Goal: Book appointment/travel/reservation

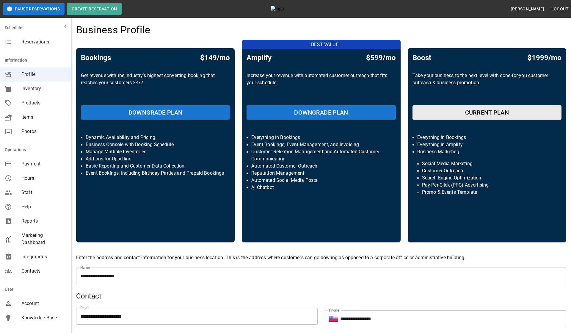
click at [36, 241] on span "Marketing Dashboard" at bounding box center [43, 239] width 45 height 14
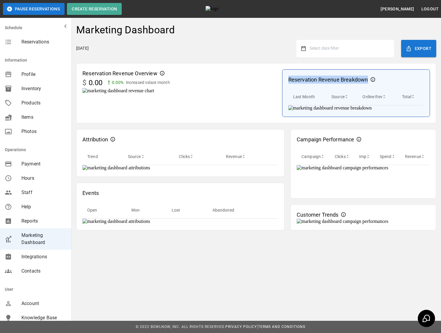
drag, startPoint x: 275, startPoint y: 79, endPoint x: 354, endPoint y: 79, distance: 78.5
click at [354, 79] on p "Reservation Revenue Breakdown" at bounding box center [328, 80] width 80 height 8
drag, startPoint x: 281, startPoint y: 211, endPoint x: 339, endPoint y: 209, distance: 57.4
click at [339, 143] on div "Campaign Performance" at bounding box center [362, 139] width 133 height 8
copy p "Campaign Performance"
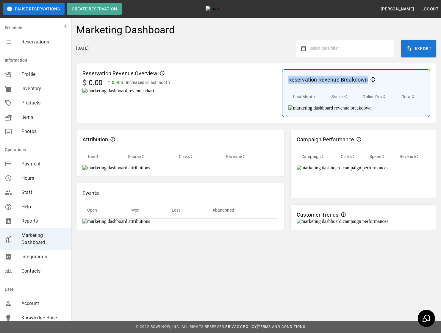
drag, startPoint x: 275, startPoint y: 80, endPoint x: 354, endPoint y: 79, distance: 78.8
click at [354, 79] on div "Reservation Revenue Breakdown" at bounding box center [355, 80] width 135 height 8
copy p "Reservation Revenue Breakdown"
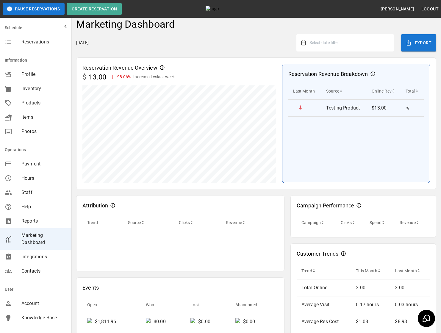
scroll to position [1, 0]
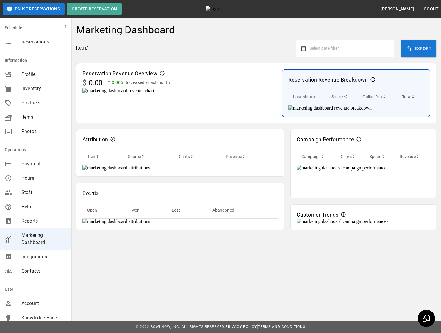
click at [256, 54] on div "Monday, October 6, 2025 Select date filter Export" at bounding box center [256, 48] width 360 height 17
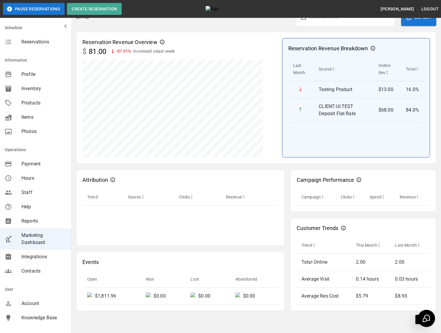
scroll to position [32, 0]
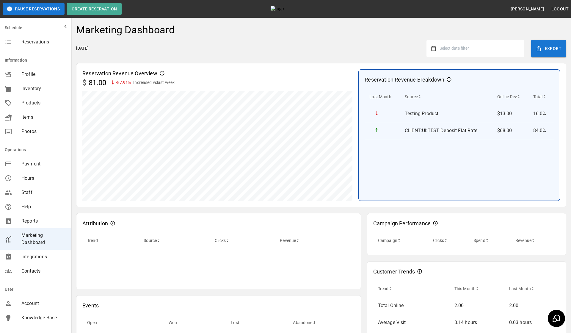
click at [28, 41] on span "Reservations" at bounding box center [43, 41] width 45 height 7
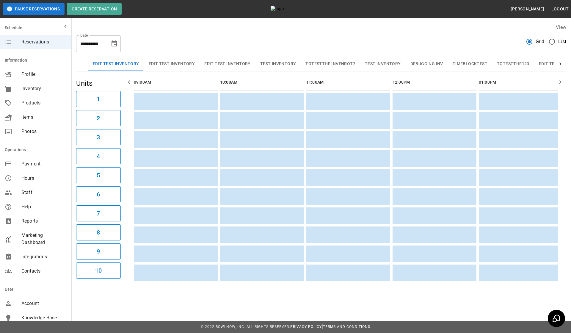
scroll to position [0, 517]
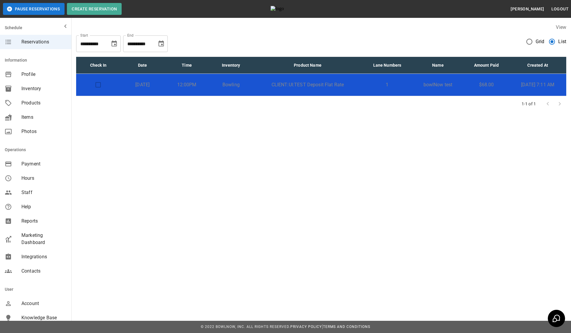
click at [116, 45] on icon "Choose date, selected date is Oct 6, 2025" at bounding box center [114, 43] width 5 height 6
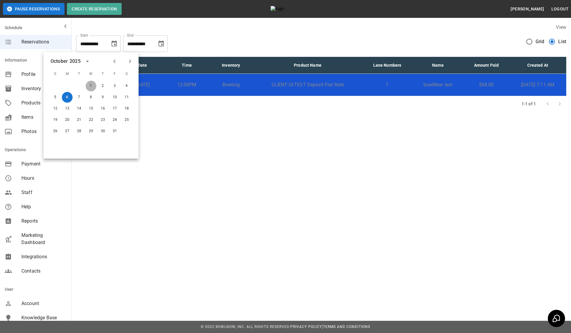
click at [89, 88] on button "1" at bounding box center [91, 86] width 11 height 11
type input "**********"
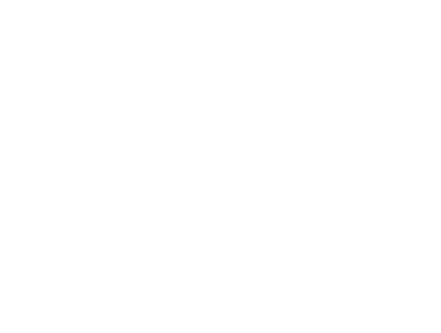
click at [267, 0] on html at bounding box center [220, 0] width 441 height 0
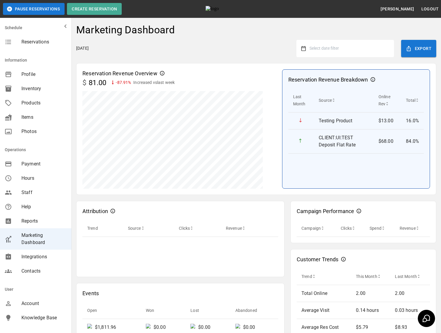
click at [329, 48] on span "Select date filter" at bounding box center [323, 48] width 29 height 5
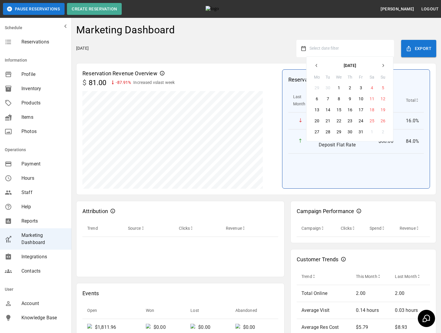
click at [340, 86] on button "1" at bounding box center [338, 87] width 11 height 11
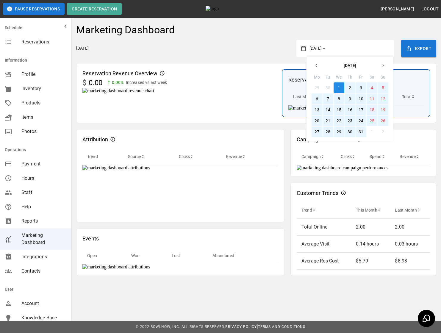
click at [361, 131] on button "31" at bounding box center [360, 131] width 11 height 11
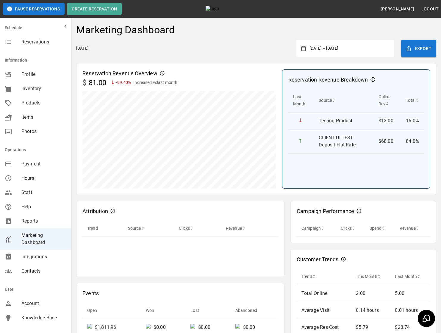
click at [210, 70] on div "Reservation Revenue Overview" at bounding box center [179, 73] width 194 height 8
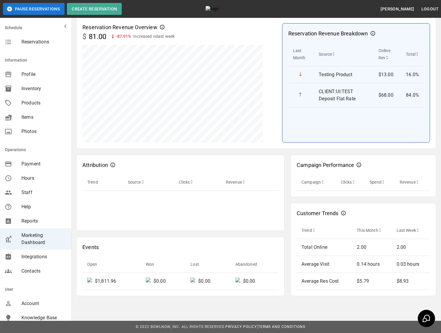
scroll to position [46, 0]
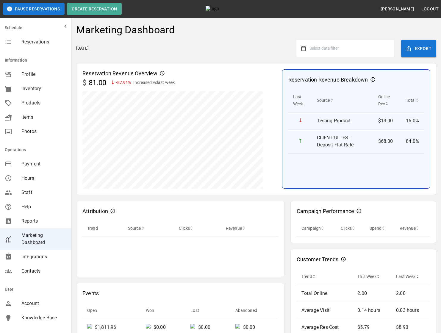
click at [349, 54] on div "Select date filter" at bounding box center [345, 48] width 98 height 17
click at [343, 48] on button "Select date filter" at bounding box center [347, 48] width 83 height 11
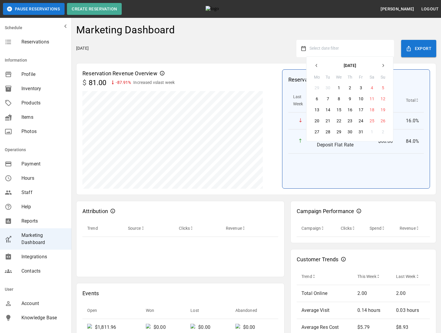
click at [338, 84] on button "1" at bounding box center [338, 87] width 11 height 11
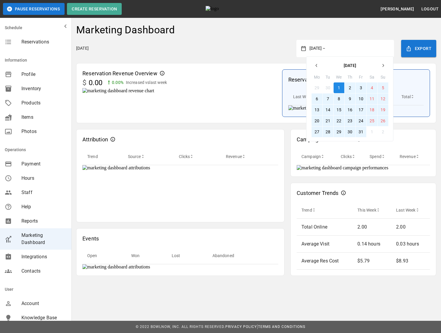
click at [359, 131] on button "31" at bounding box center [360, 131] width 11 height 11
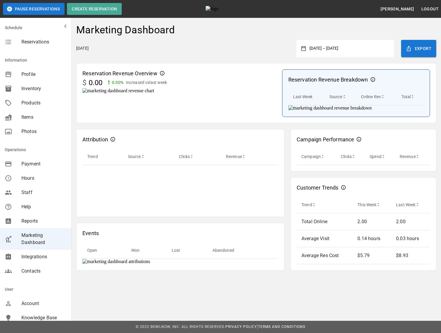
click at [269, 64] on div "Reservation Revenue Overview $ 0.00 0.00 % Increased vs last week Reservation R…" at bounding box center [256, 93] width 360 height 60
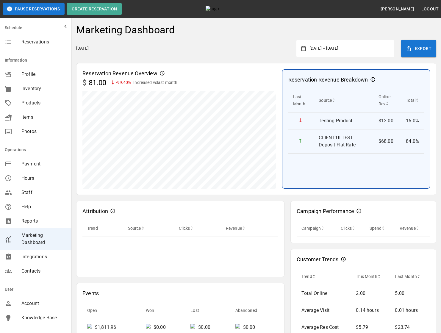
click at [366, 44] on button "October 1, 2025 – October 31, 2025" at bounding box center [347, 48] width 83 height 11
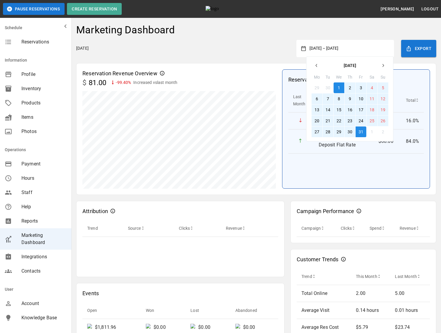
click at [336, 84] on button "1" at bounding box center [338, 87] width 11 height 11
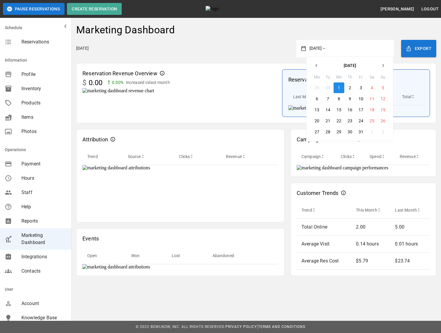
click at [336, 84] on button "1" at bounding box center [338, 87] width 11 height 11
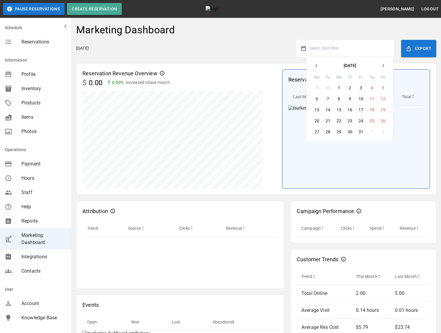
click at [274, 54] on div "Monday, October 6, 2025 Select date filter October 2025 Mo Tu We Th Fr Sa Su 29…" at bounding box center [256, 48] width 360 height 17
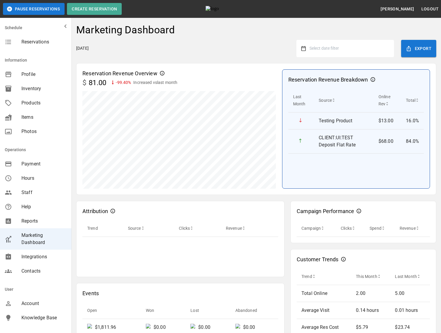
click at [355, 52] on button "Select date filter" at bounding box center [347, 48] width 83 height 11
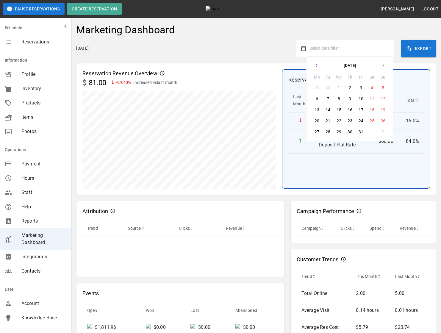
click at [338, 85] on button "1" at bounding box center [338, 87] width 11 height 11
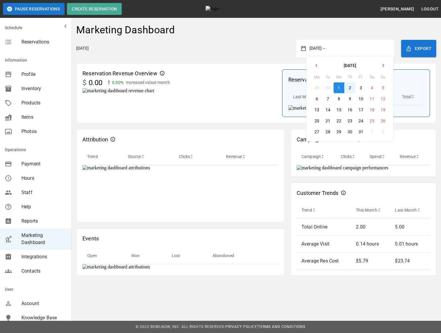
click at [349, 85] on button "2" at bounding box center [349, 87] width 11 height 11
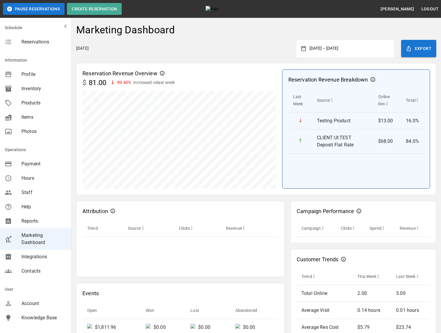
click at [355, 49] on button "October 1, 2025 – October 2, 2025" at bounding box center [347, 48] width 83 height 11
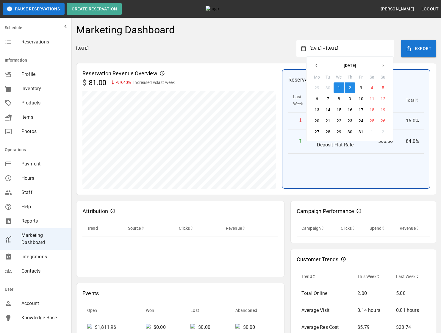
click at [336, 89] on button "1" at bounding box center [338, 87] width 11 height 11
click at [352, 87] on button "2" at bounding box center [349, 87] width 11 height 11
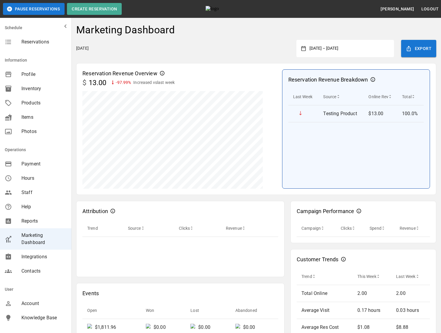
click at [327, 50] on button "October 1, 2025 – October 2, 2025" at bounding box center [347, 48] width 83 height 11
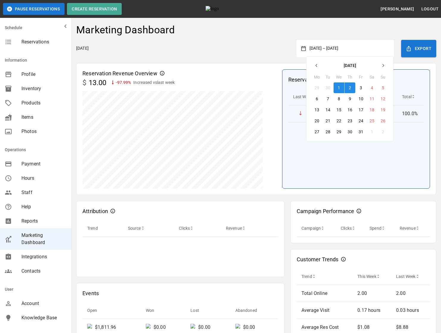
click at [335, 84] on button "1" at bounding box center [338, 87] width 11 height 11
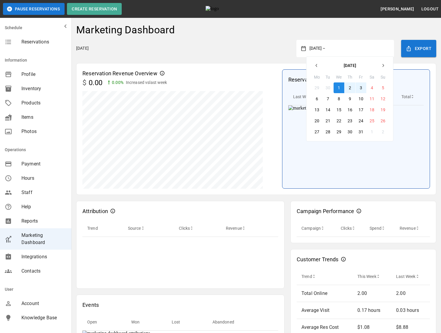
click at [360, 87] on button "3" at bounding box center [360, 87] width 11 height 11
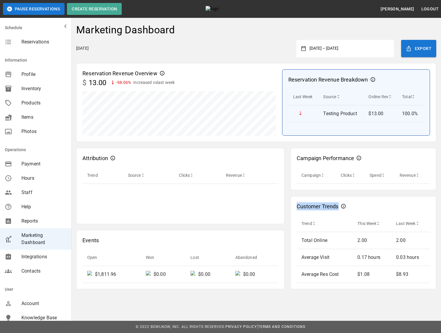
drag, startPoint x: 296, startPoint y: 207, endPoint x: 336, endPoint y: 208, distance: 39.9
click at [337, 208] on p "Customer Trends" at bounding box center [317, 206] width 42 height 8
copy p "Customer Trends"
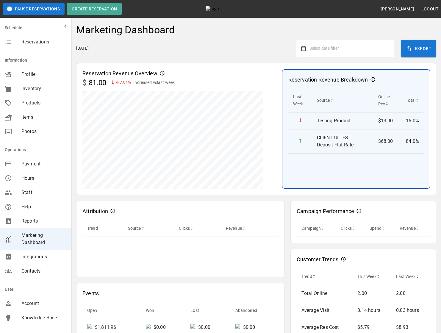
click at [347, 52] on button "Select date filter" at bounding box center [347, 48] width 83 height 11
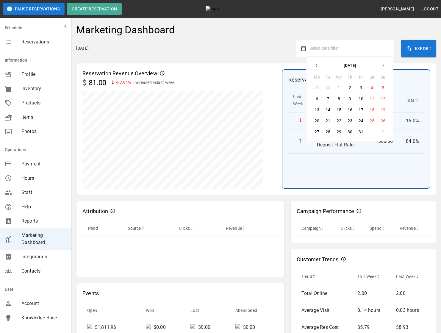
click at [337, 89] on button "1" at bounding box center [338, 87] width 11 height 11
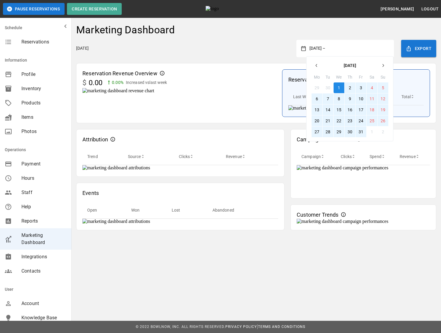
click at [358, 134] on button "31" at bounding box center [360, 131] width 11 height 11
click at [274, 197] on div "Attribution Trend Source Clicks Revenue Events Open Won Lost Abandoned Campaign…" at bounding box center [256, 176] width 360 height 107
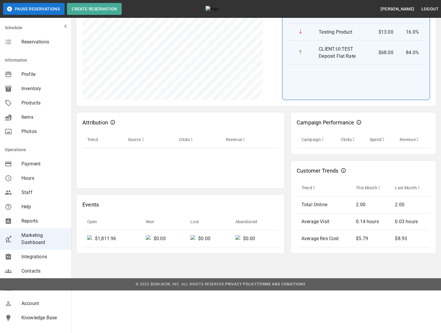
scroll to position [46, 0]
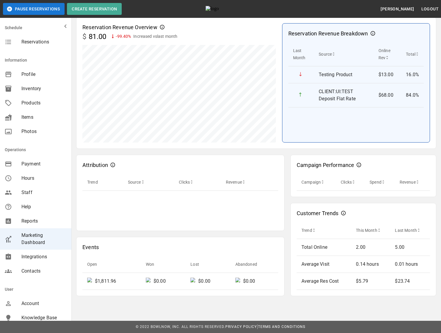
click at [291, 199] on div "Campaign Performance Campaign Clicks Spend Revenue Customer Trends Trend This M…" at bounding box center [363, 222] width 146 height 147
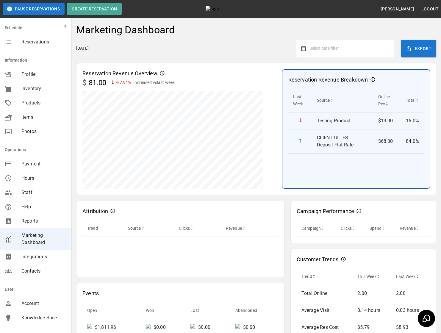
scroll to position [0, 0]
click at [341, 50] on button "Select date filter" at bounding box center [347, 48] width 83 height 11
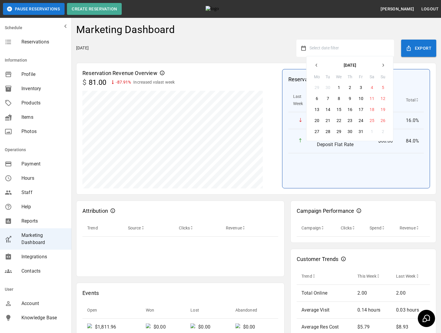
click at [318, 65] on icon "button" at bounding box center [316, 65] width 5 height 5
click at [358, 86] on button "1" at bounding box center [360, 87] width 11 height 11
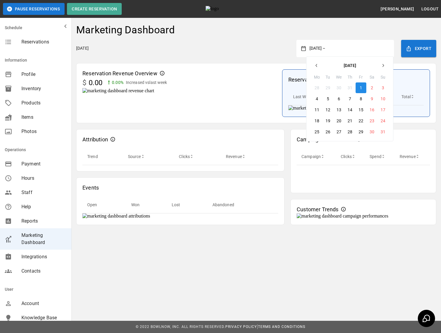
click at [316, 64] on icon "button" at bounding box center [316, 65] width 5 height 5
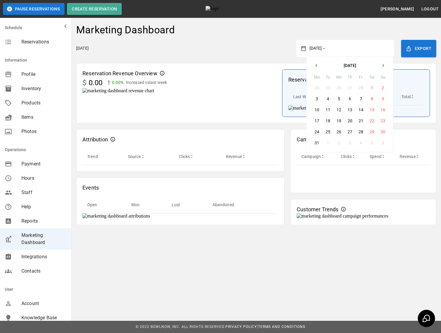
click at [316, 64] on icon "button" at bounding box center [316, 65] width 5 height 5
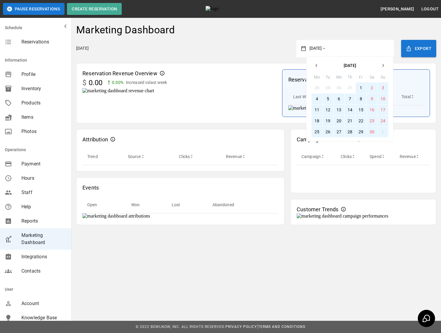
click at [360, 88] on button "1" at bounding box center [360, 87] width 11 height 11
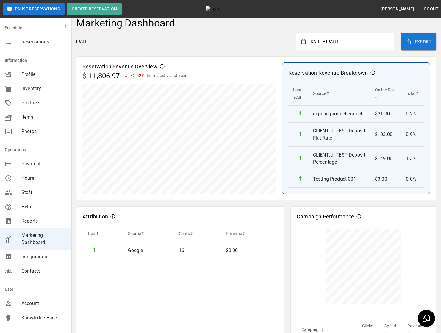
scroll to position [199, 0]
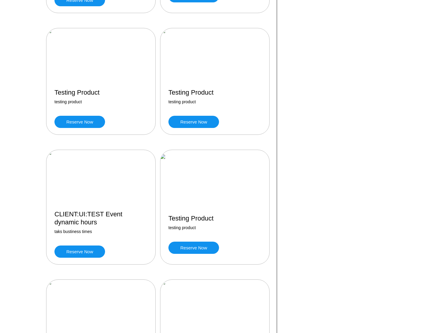
scroll to position [96, 0]
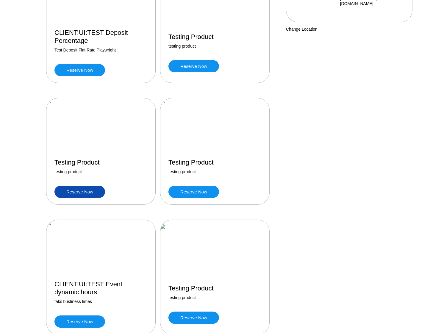
click at [92, 195] on link "Reserve now" at bounding box center [79, 192] width 51 height 12
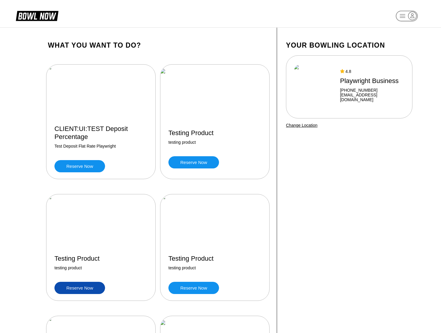
click at [95, 287] on link "Reserve now" at bounding box center [79, 288] width 51 height 12
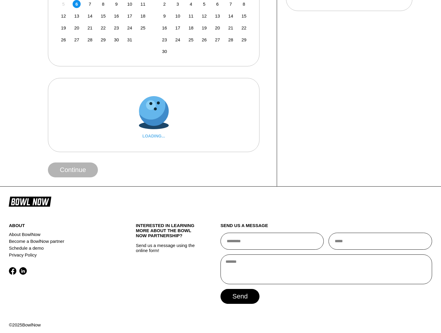
scroll to position [186, 0]
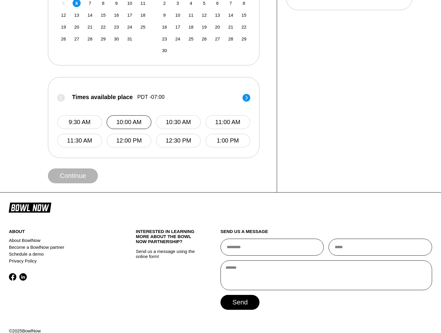
click at [131, 120] on button "10:00 AM" at bounding box center [128, 122] width 45 height 14
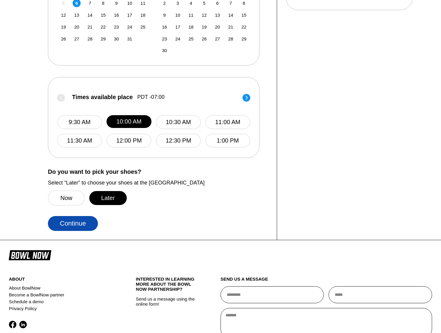
click at [78, 221] on button "Continue" at bounding box center [73, 223] width 50 height 15
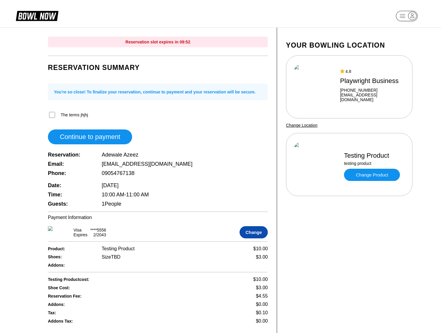
click at [252, 235] on button "Change" at bounding box center [253, 232] width 28 height 12
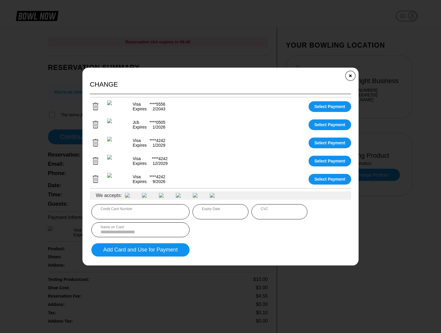
click at [349, 73] on icon "Close" at bounding box center [350, 75] width 5 height 5
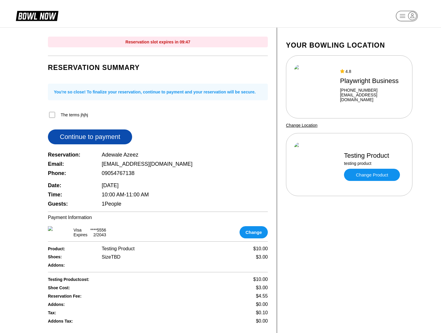
click at [100, 137] on button "Continue to payment" at bounding box center [90, 136] width 84 height 15
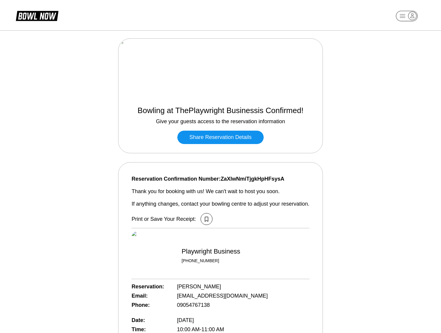
click at [402, 42] on div "Bowling at The Playwright Business is Confirmed! Give your guests access to the…" at bounding box center [220, 252] width 441 height 450
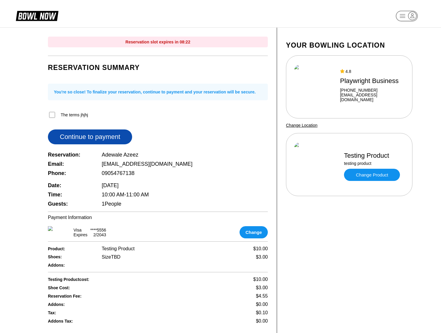
click at [82, 137] on button "Continue to payment" at bounding box center [90, 136] width 84 height 15
click at [72, 143] on button "Continue to payment" at bounding box center [90, 136] width 84 height 15
click at [68, 136] on button "Continue to payment" at bounding box center [90, 136] width 84 height 15
click at [63, 136] on button "Continue to payment" at bounding box center [90, 136] width 84 height 15
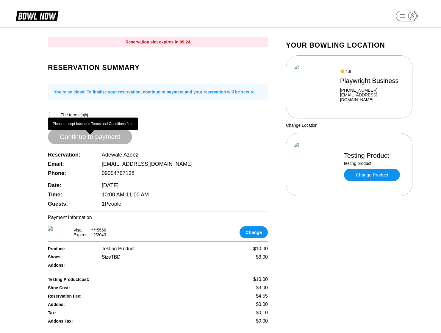
click at [51, 117] on div "Please accept business Terms and Conditions first! Please accept business Terms…" at bounding box center [93, 123] width 90 height 12
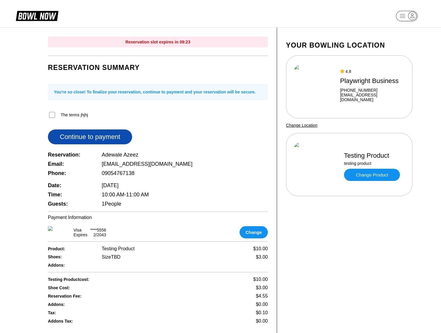
click at [67, 135] on button "Continue to payment" at bounding box center [90, 136] width 84 height 15
click at [52, 112] on div "Reservation Summary You're so close! To finalize your reservation, continue to …" at bounding box center [158, 134] width 220 height 150
click at [102, 138] on button "Continue to payment" at bounding box center [90, 136] width 84 height 15
click at [47, 116] on div "Reservation slot expires in 08:01 Reservation Summary You're so close! To final…" at bounding box center [158, 202] width 238 height 348
click at [95, 135] on button "Continue to payment" at bounding box center [90, 136] width 84 height 15
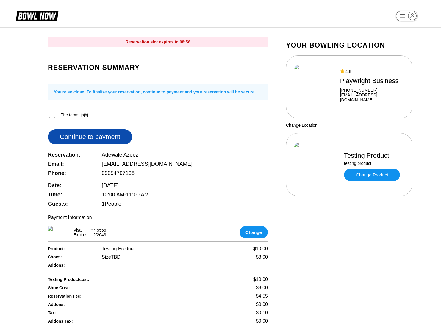
click at [82, 138] on button "Continue to payment" at bounding box center [90, 136] width 84 height 15
click at [70, 139] on button "Continue to payment" at bounding box center [90, 136] width 84 height 15
click at [93, 131] on button "Continue to payment" at bounding box center [90, 136] width 84 height 15
click at [90, 140] on button "Continue to payment" at bounding box center [90, 136] width 84 height 15
click at [73, 140] on button "Continue to payment" at bounding box center [90, 136] width 84 height 15
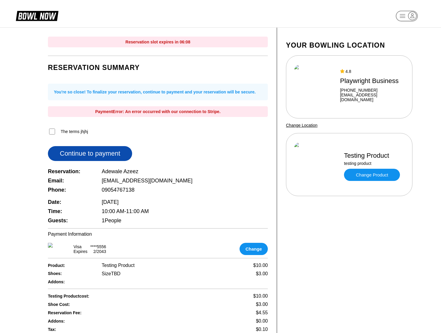
click at [94, 152] on button "Continue to payment" at bounding box center [90, 153] width 84 height 15
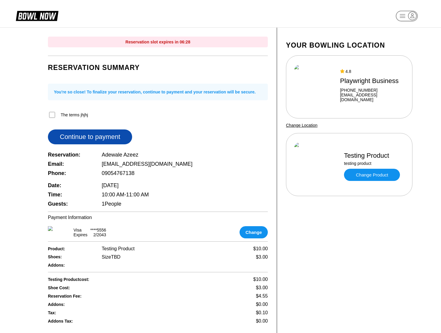
click at [72, 133] on button "Continue to payment" at bounding box center [90, 136] width 84 height 15
click at [106, 141] on button "Continue to payment" at bounding box center [90, 136] width 84 height 15
